Goal: Obtain resource: Download file/media

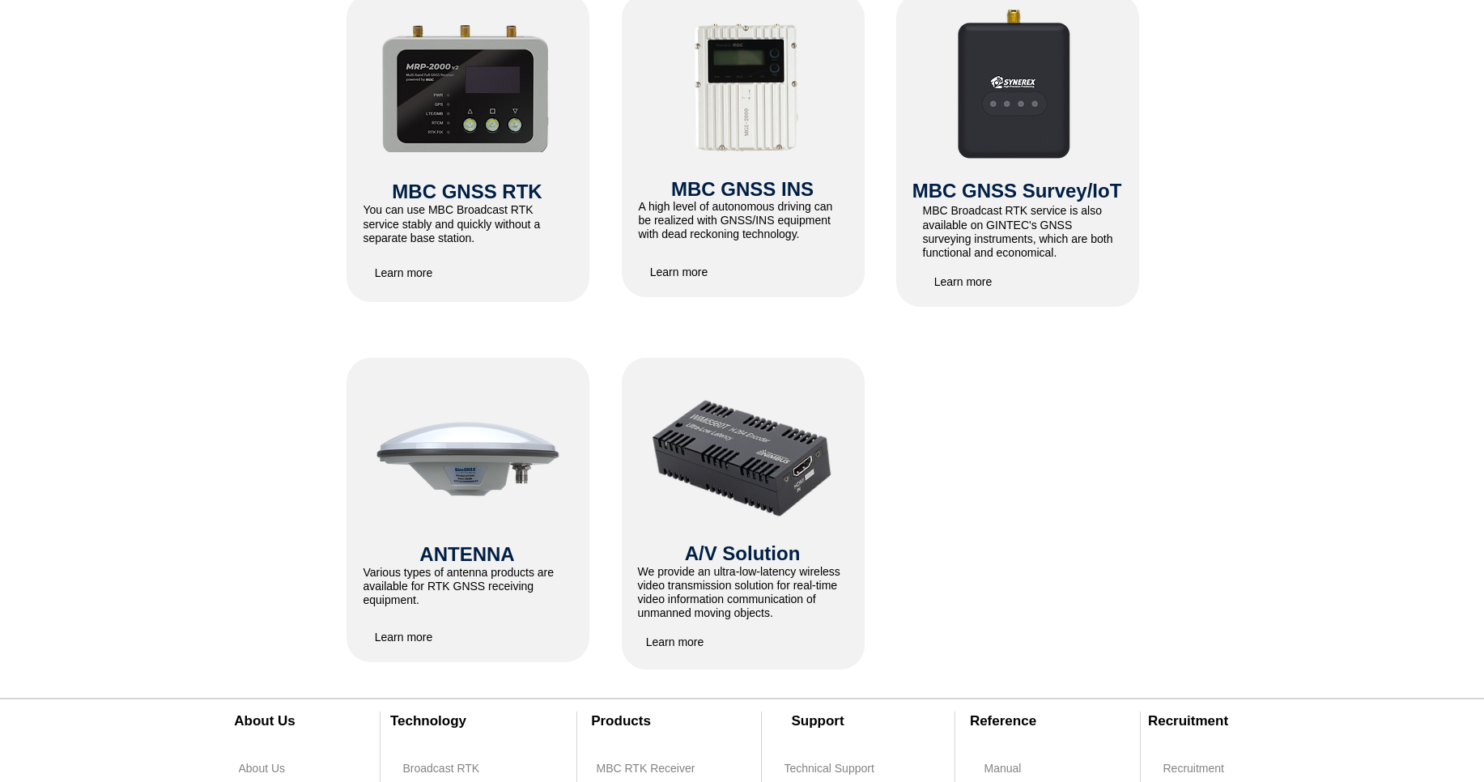
click at [495, 143] on img at bounding box center [466, 86] width 172 height 132
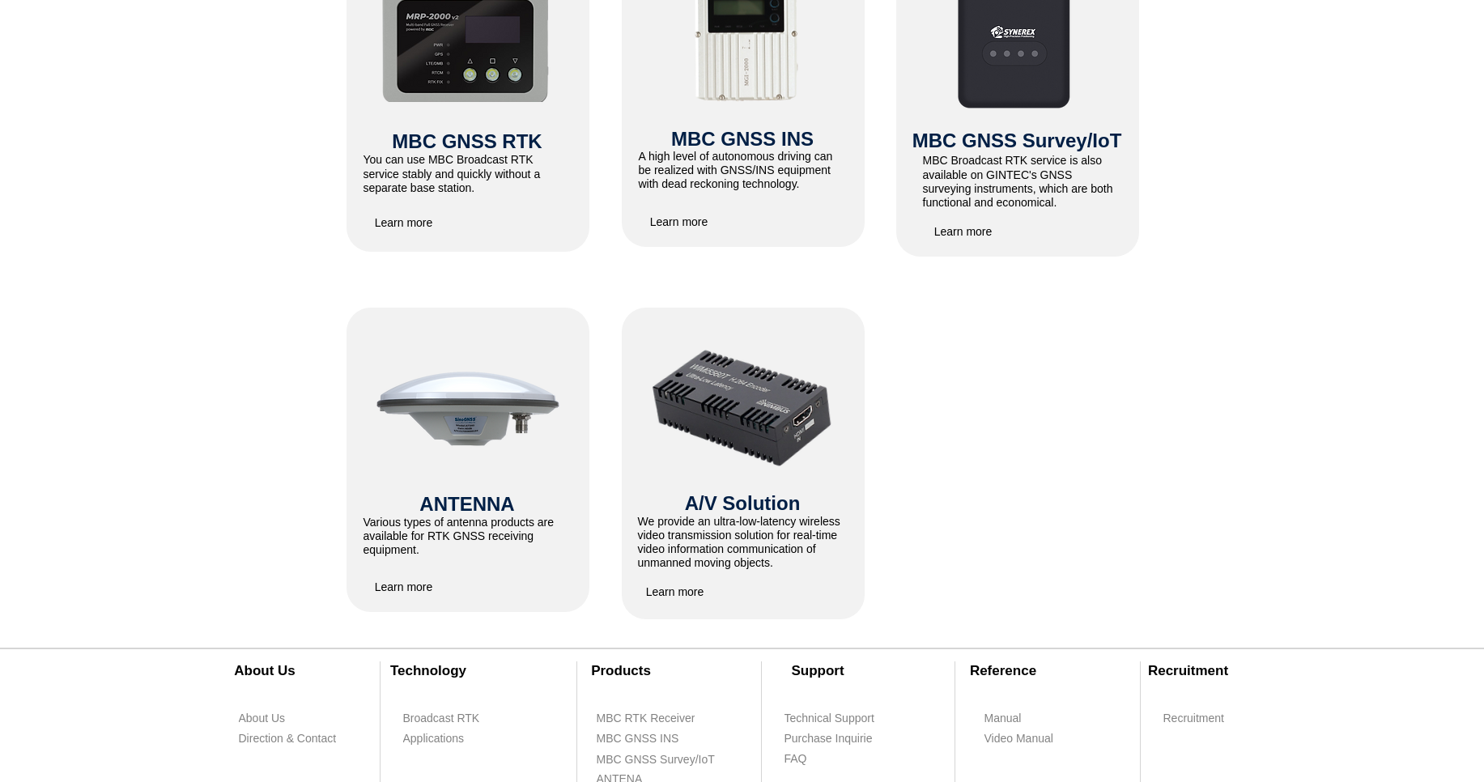
scroll to position [874, 0]
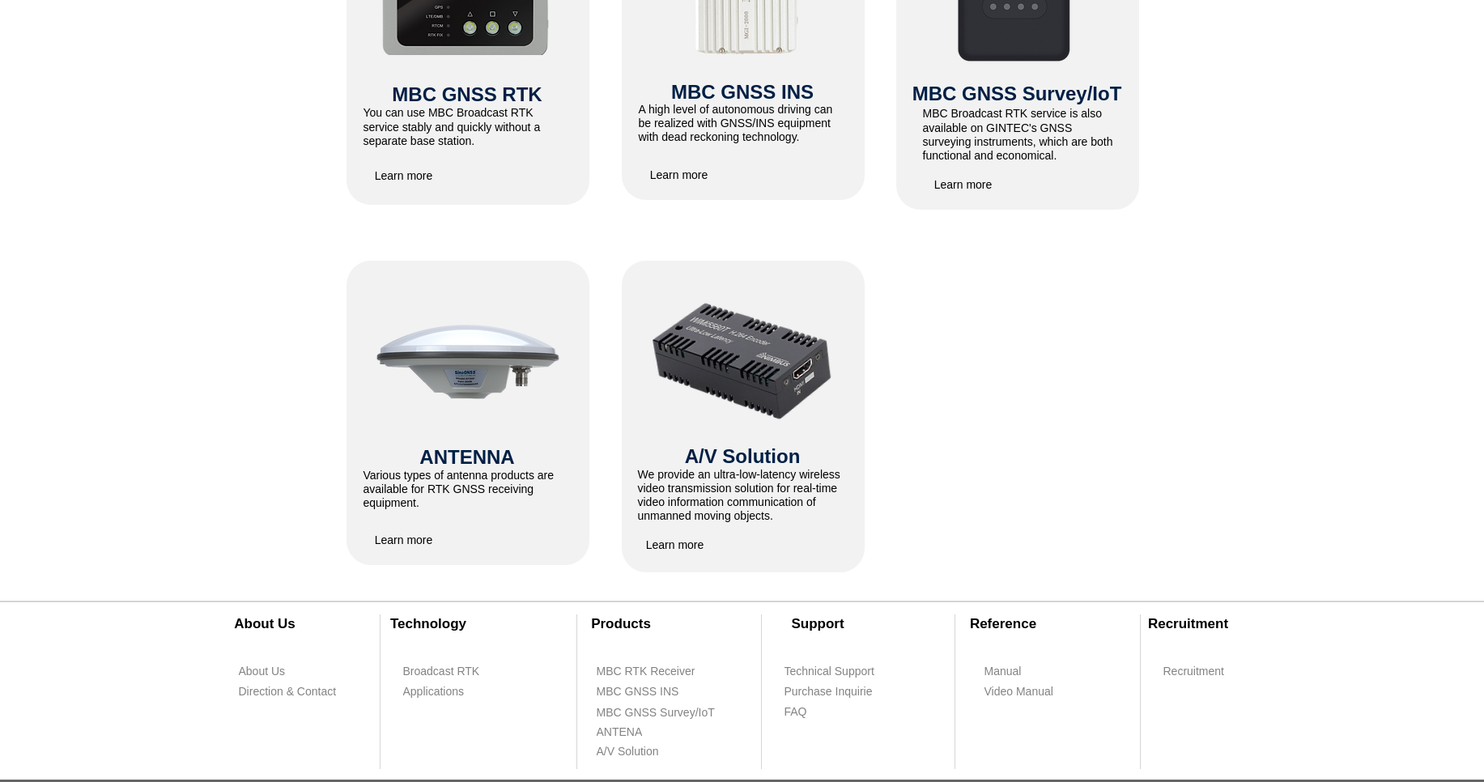
click at [420, 180] on span "Learn more" at bounding box center [404, 175] width 58 height 13
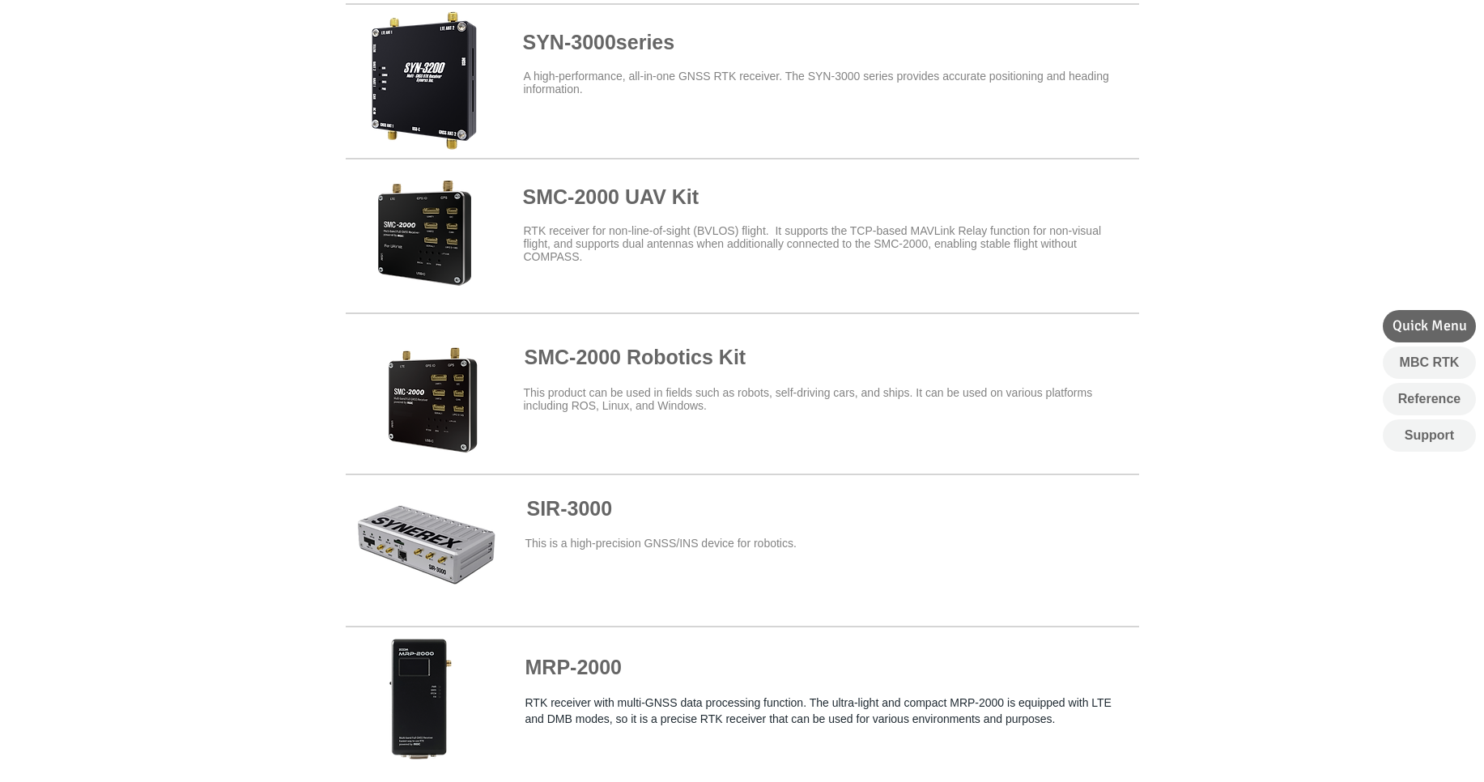
scroll to position [680, 0]
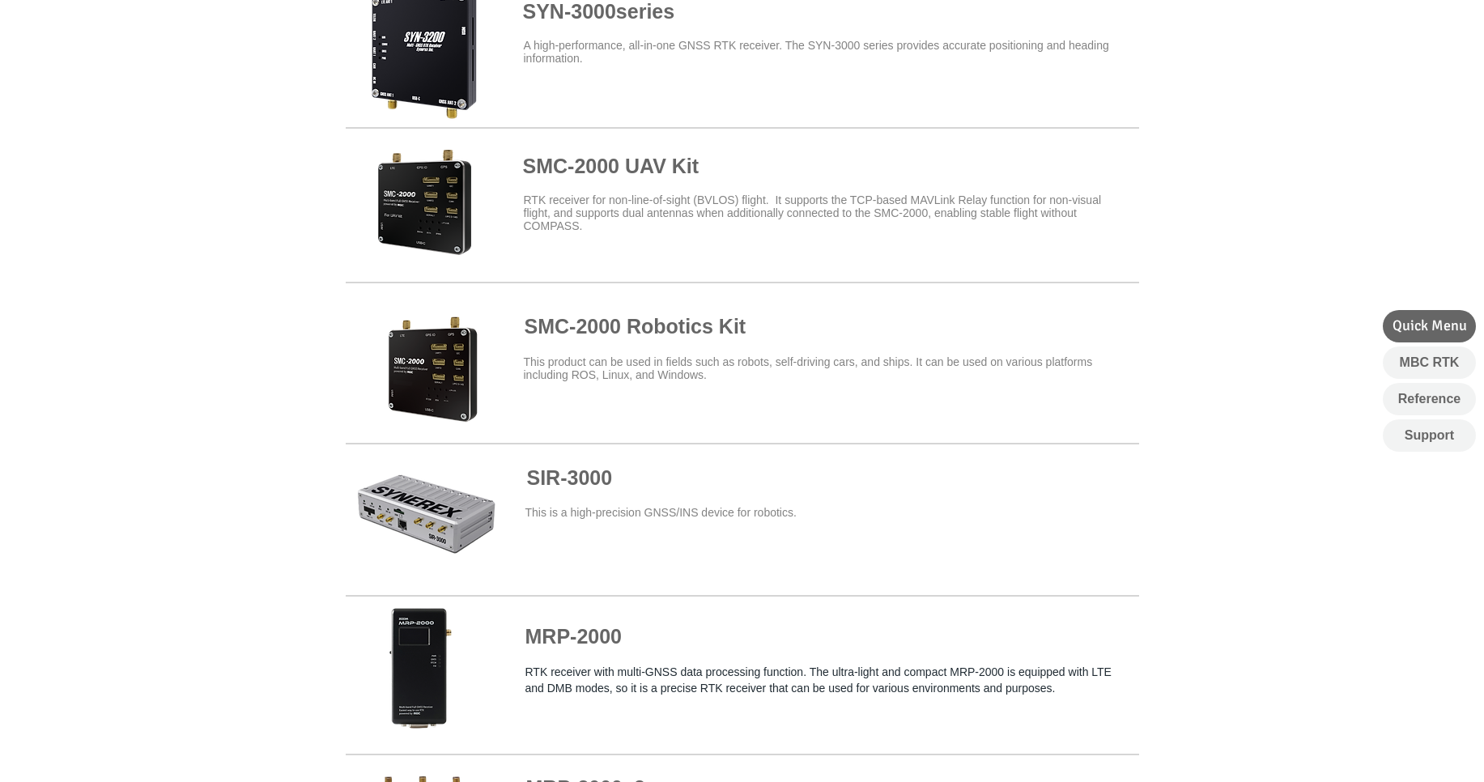
click at [586, 488] on span "SIR-3000" at bounding box center [570, 477] width 86 height 23
click at [387, 514] on span at bounding box center [742, 520] width 793 height 146
click at [576, 496] on span at bounding box center [742, 520] width 793 height 146
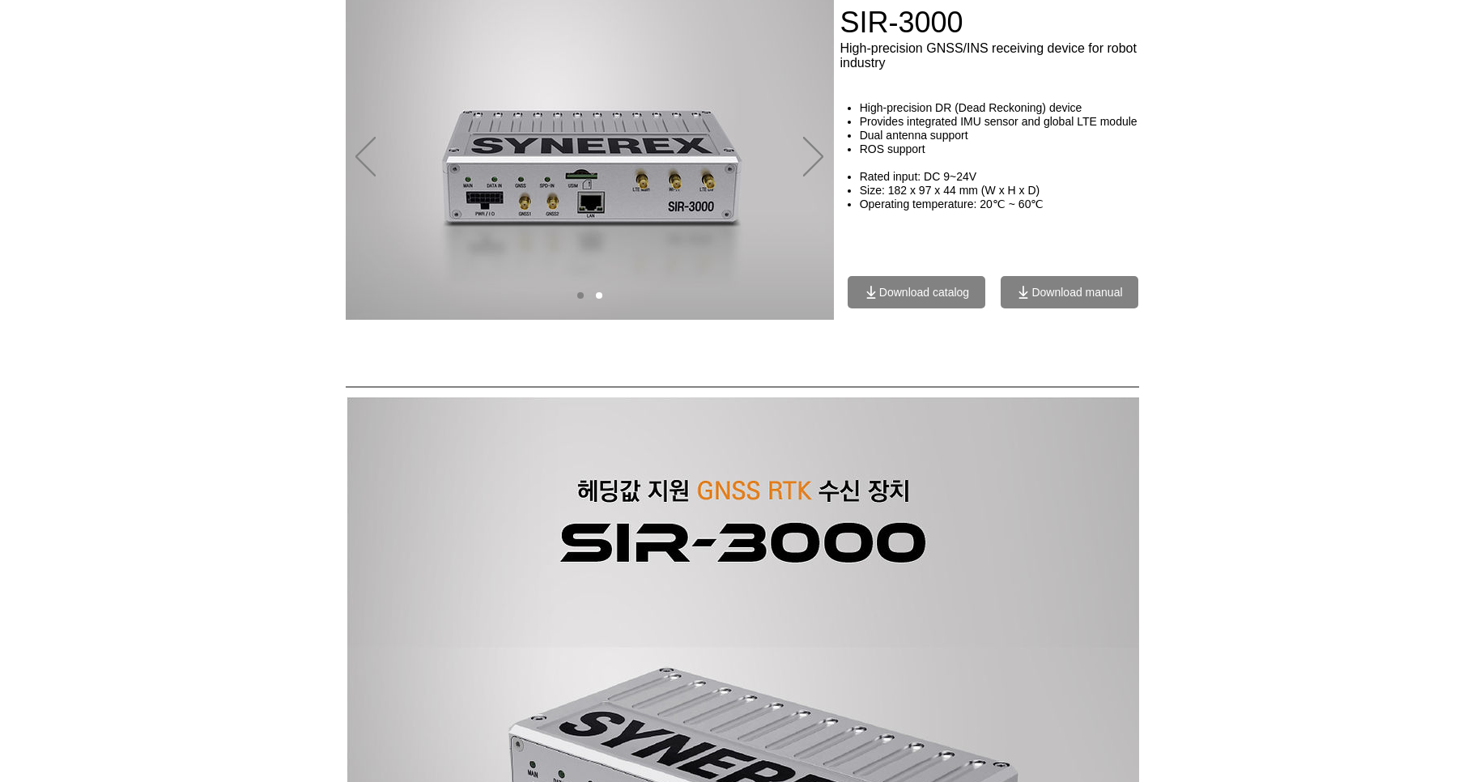
scroll to position [97, 0]
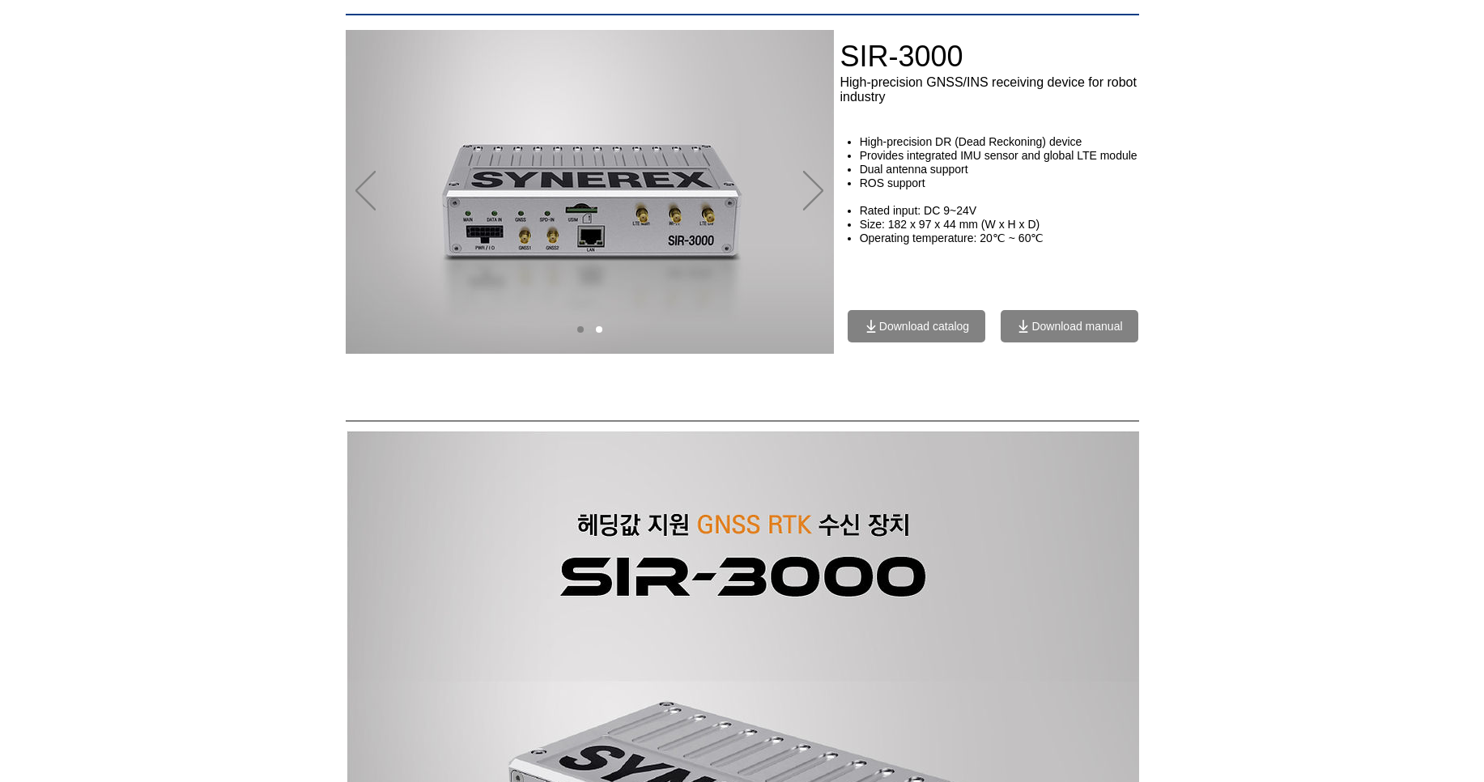
click at [1063, 319] on span "Download manual" at bounding box center [1069, 326] width 138 height 32
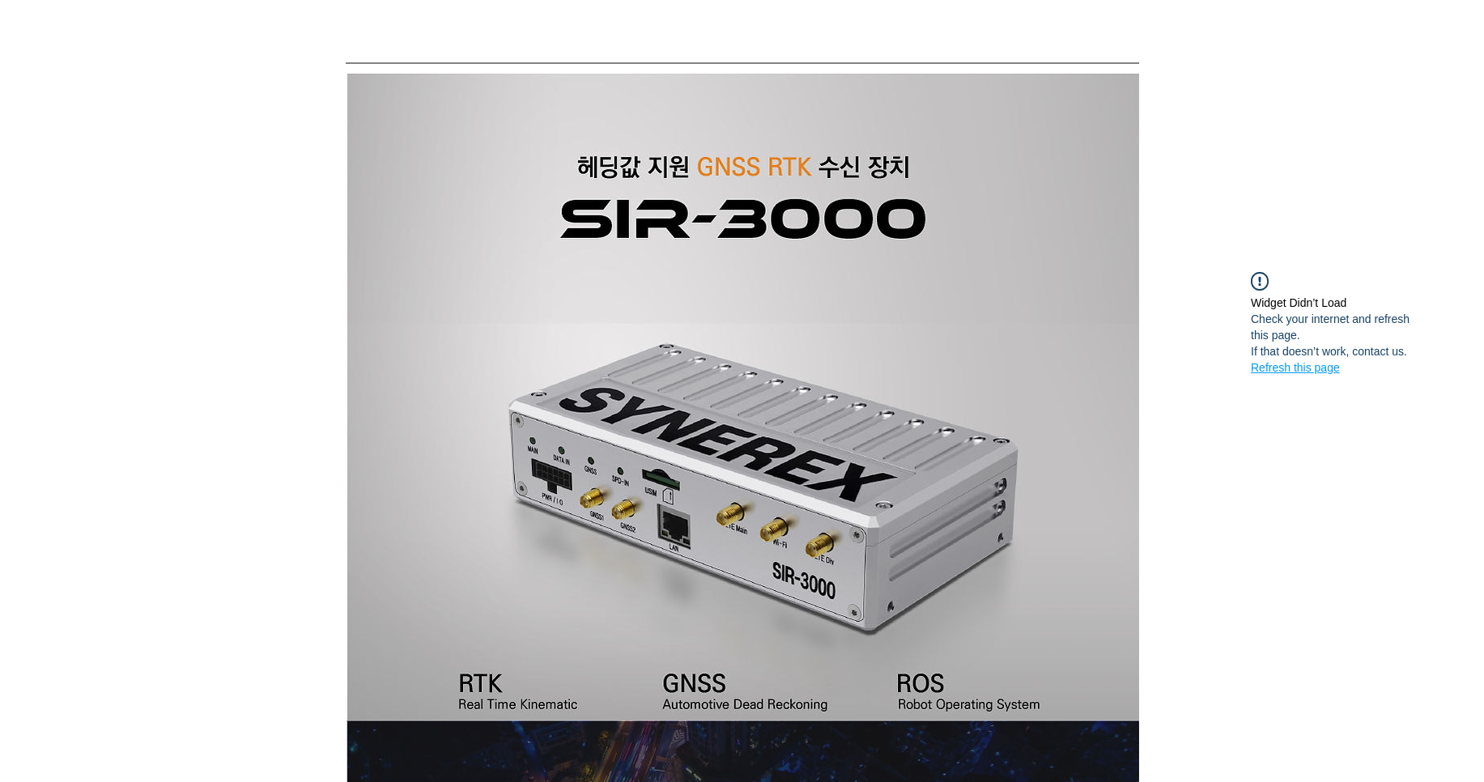
scroll to position [583, 0]
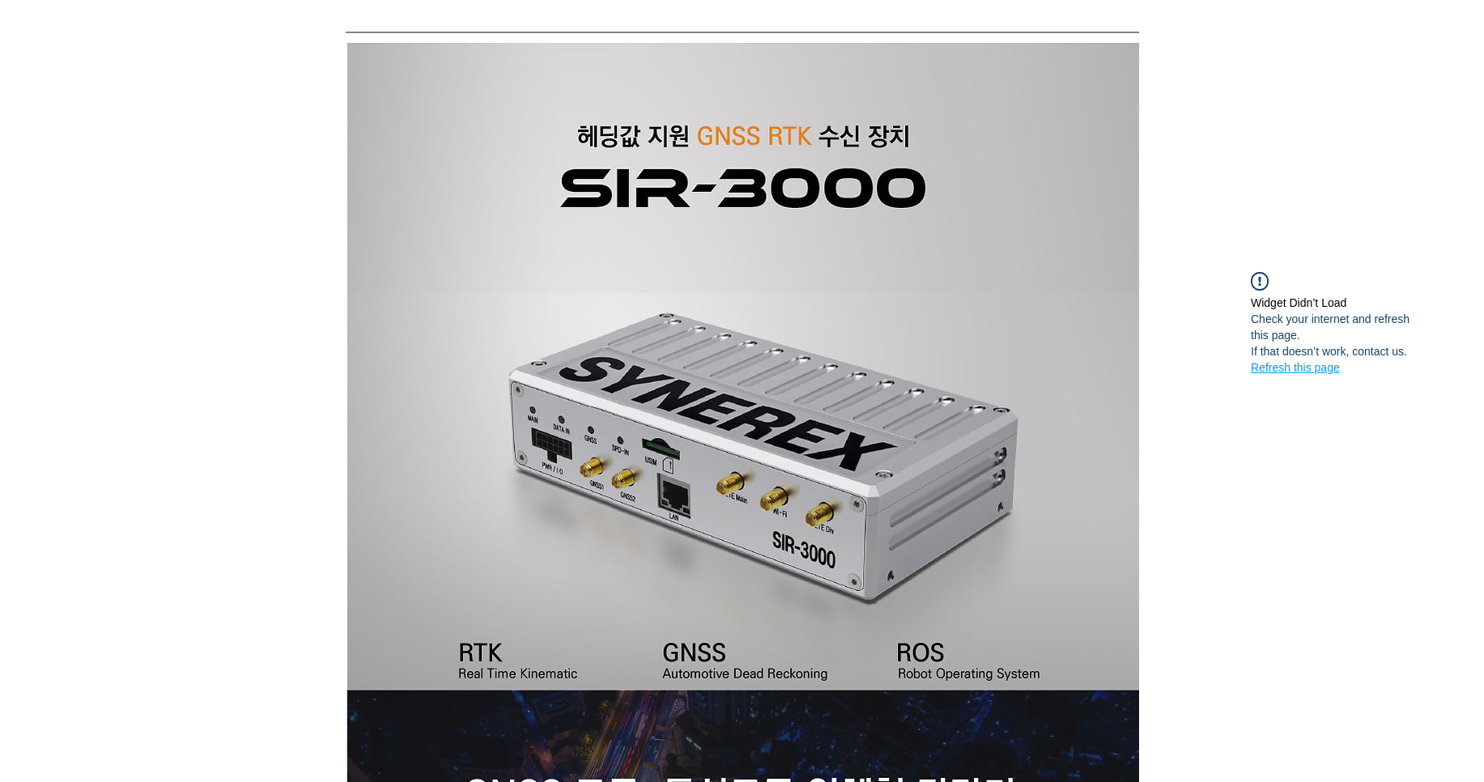
drag, startPoint x: 219, startPoint y: 429, endPoint x: 381, endPoint y: -89, distance: 542.9
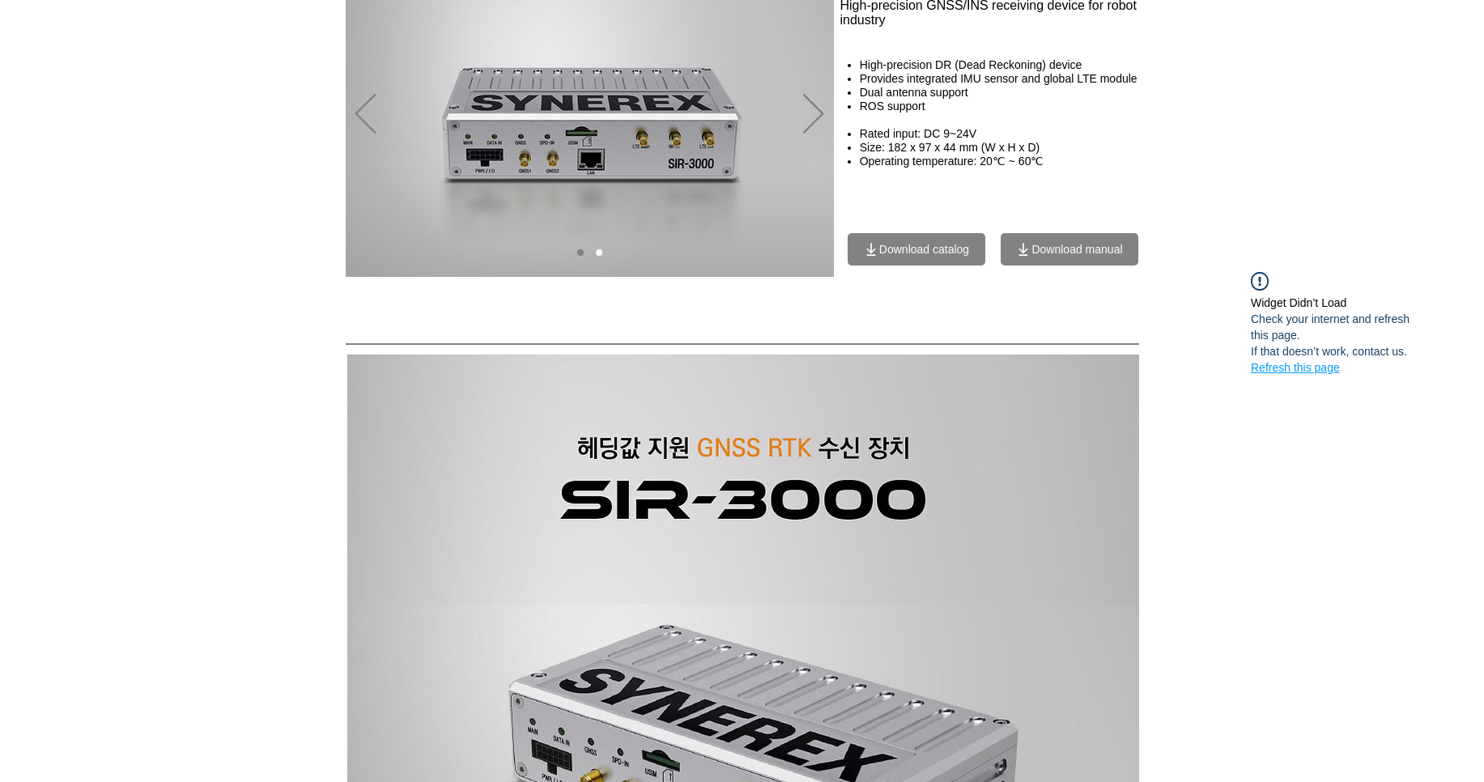
scroll to position [0, 0]
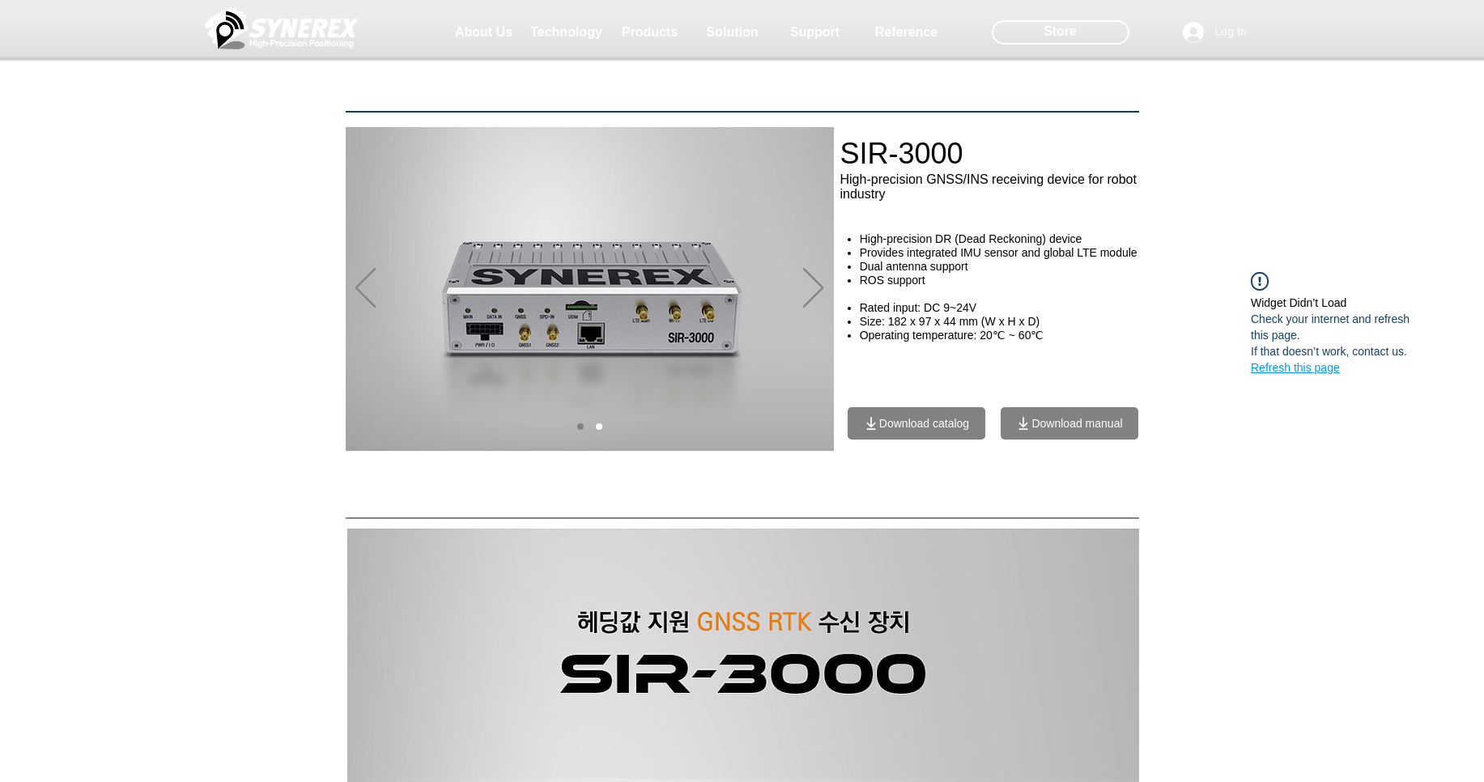
click at [905, 422] on span "Download catalog" at bounding box center [924, 423] width 90 height 13
